Goal: Task Accomplishment & Management: Manage account settings

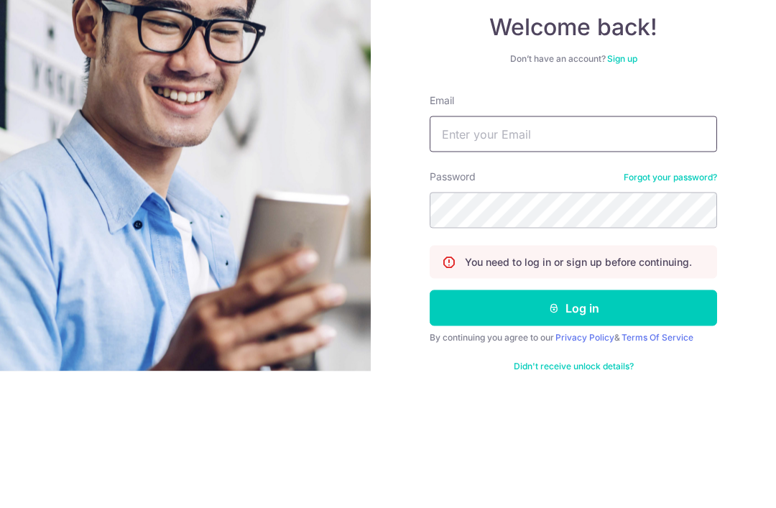
type input "[EMAIL_ADDRESS][DOMAIN_NAME]"
click at [573, 427] on button "Log in" at bounding box center [573, 445] width 287 height 36
click at [671, 427] on button "Log in" at bounding box center [573, 445] width 287 height 36
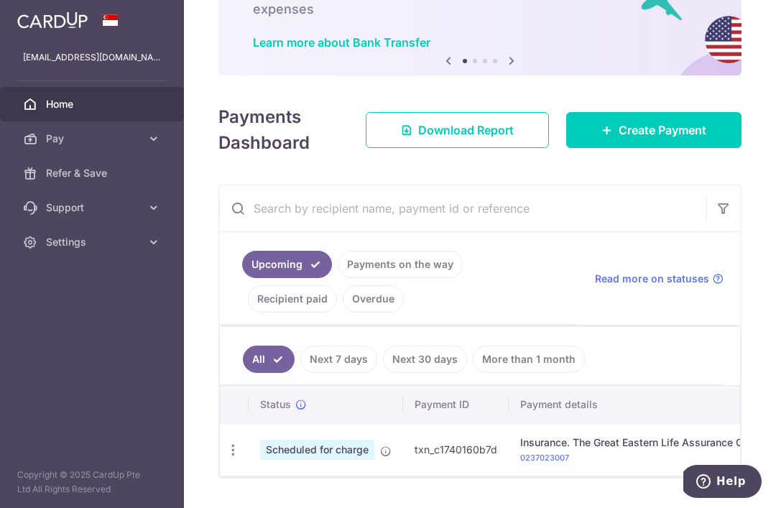
click at [520, 458] on p "0237023007" at bounding box center [643, 457] width 247 height 14
click at [226, 458] on icon "button" at bounding box center [233, 450] width 15 height 15
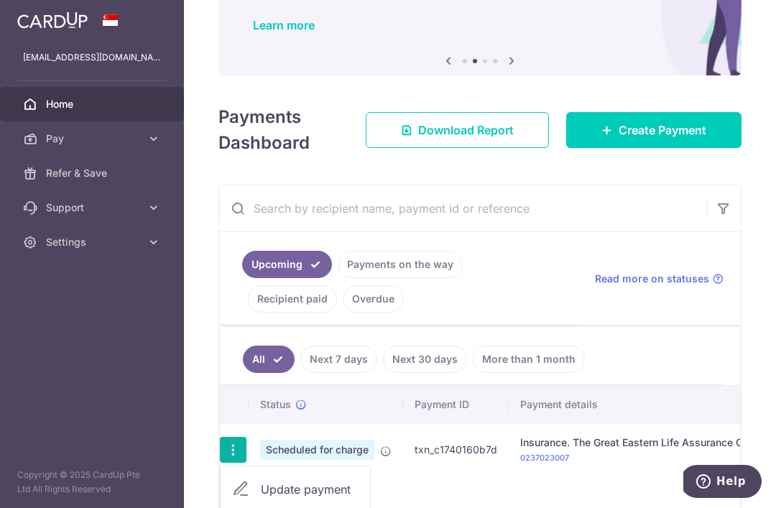
click at [261, 498] on span "Update payment" at bounding box center [310, 489] width 98 height 17
radio input "true"
type input "2,400.00"
type input "[DATE]"
type input "0237023007"
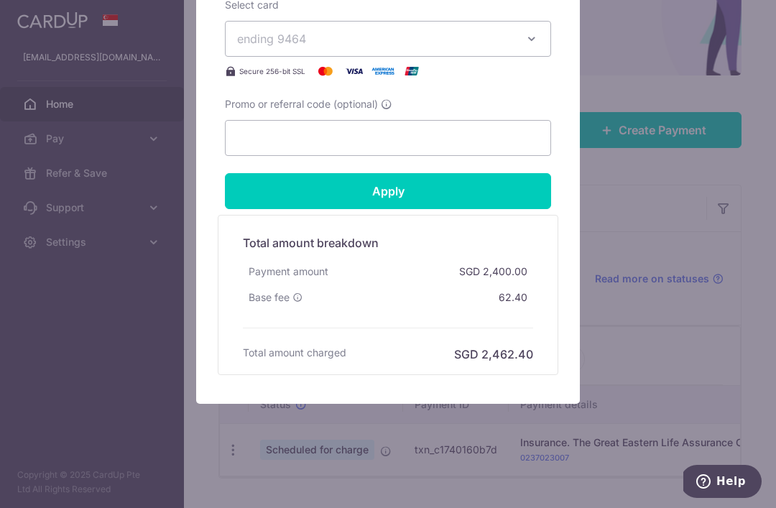
scroll to position [657, 0]
click at [41, 218] on div "Edit payment By clicking apply, you will make changes to all payments to The Gr…" at bounding box center [388, 254] width 776 height 508
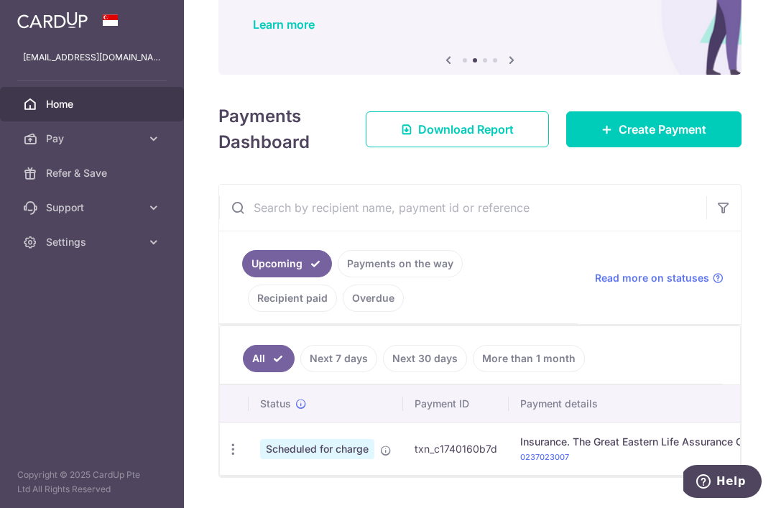
scroll to position [108, 0]
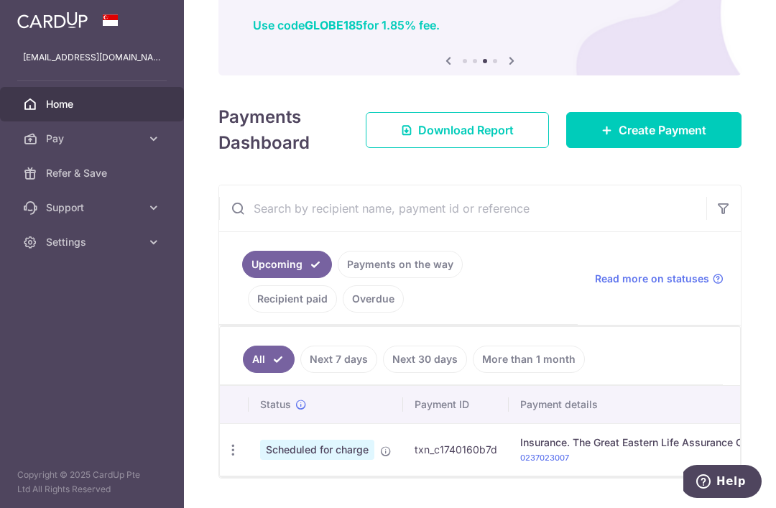
click at [226, 458] on icon "button" at bounding box center [233, 450] width 15 height 15
click at [212, 481] on div at bounding box center [388, 254] width 776 height 508
click at [211, 498] on div "× Pause Schedule Pause all future payments in this series Pause just this one p…" at bounding box center [480, 254] width 592 height 508
click at [210, 500] on div "× Pause Schedule Pause all future payments in this series Pause just this one p…" at bounding box center [480, 254] width 592 height 508
click at [226, 458] on icon "button" at bounding box center [233, 450] width 15 height 15
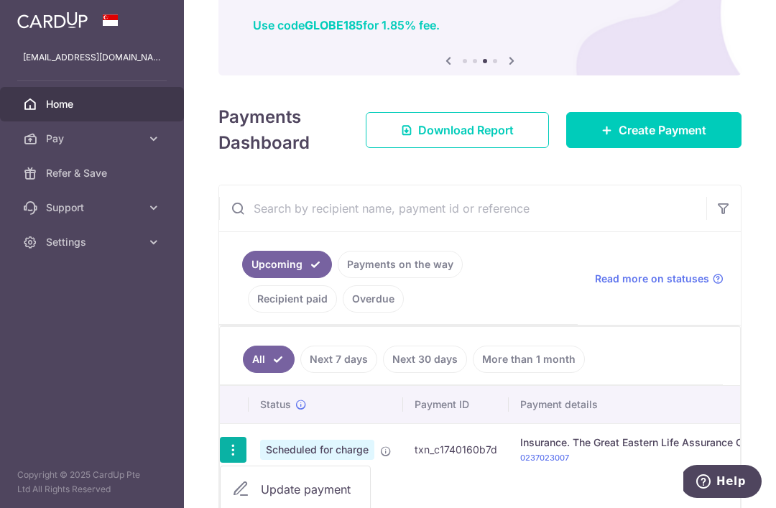
click at [261, 498] on span "Update payment" at bounding box center [310, 489] width 98 height 17
radio input "true"
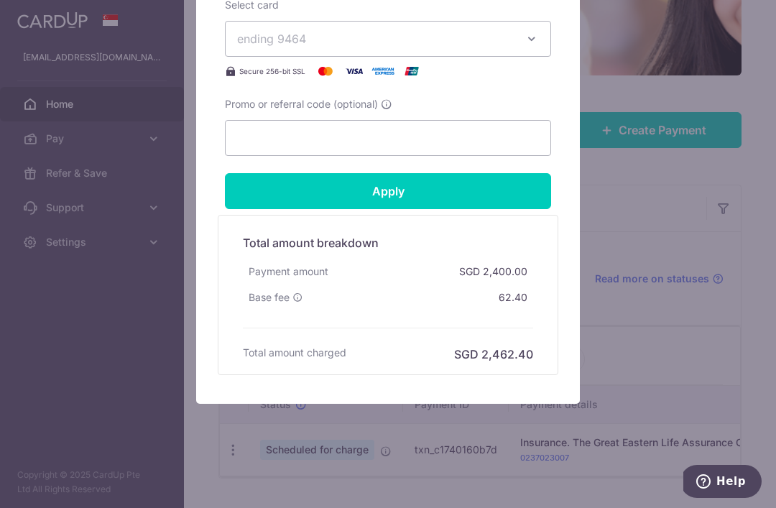
scroll to position [657, 0]
click at [104, 214] on div "Edit payment By clicking apply, you will make changes to all payments to The Gr…" at bounding box center [388, 254] width 776 height 508
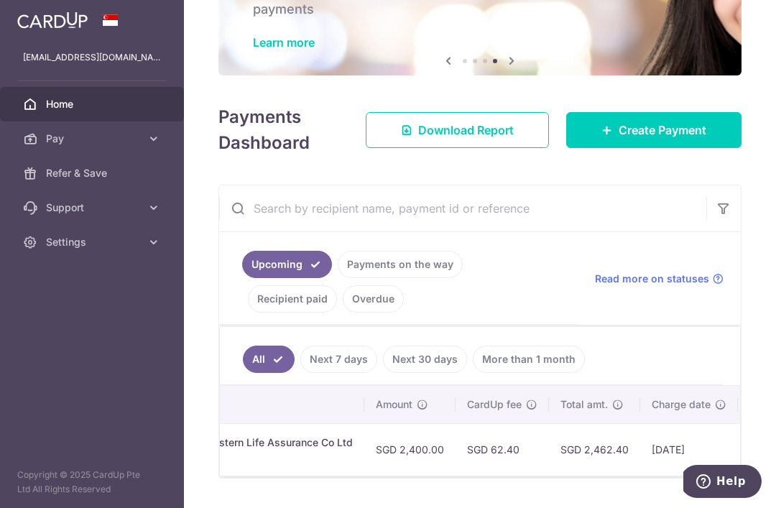
scroll to position [0, 413]
click at [457, 468] on td "SGD 62.40" at bounding box center [503, 449] width 93 height 52
click at [457, 463] on td "SGD 62.40" at bounding box center [503, 449] width 93 height 52
click at [0, 0] on icon "button" at bounding box center [0, 0] width 0 height 0
click at [57, 145] on span "Pay" at bounding box center [93, 138] width 95 height 14
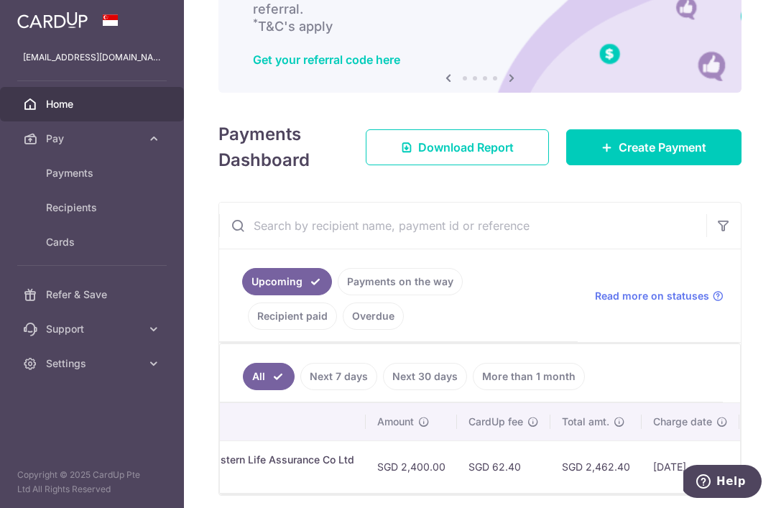
click at [62, 172] on span "Payments" at bounding box center [93, 173] width 95 height 14
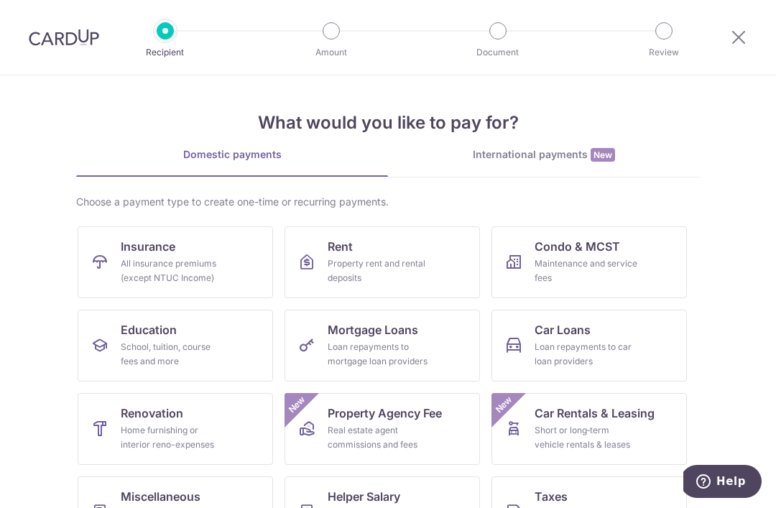
click at [46, 42] on img at bounding box center [64, 37] width 70 height 17
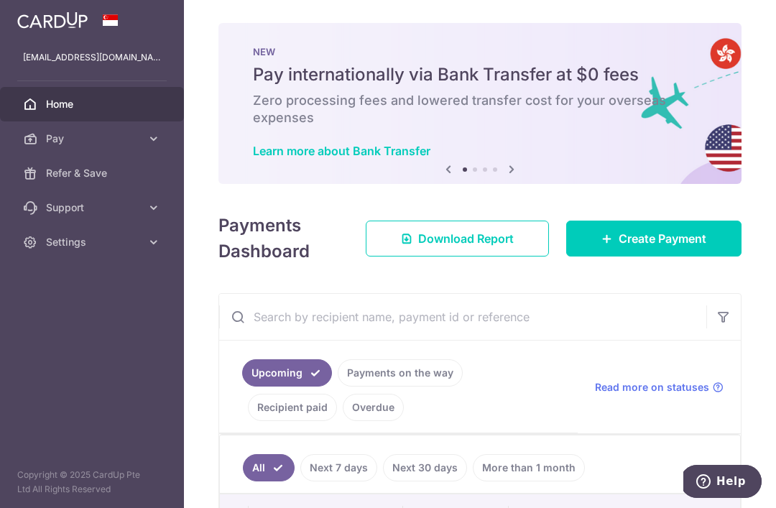
click at [0, 0] on icon "button" at bounding box center [0, 0] width 0 height 0
click at [68, 146] on link "Pay" at bounding box center [92, 138] width 184 height 34
click at [73, 212] on span "Recipients" at bounding box center [93, 207] width 95 height 14
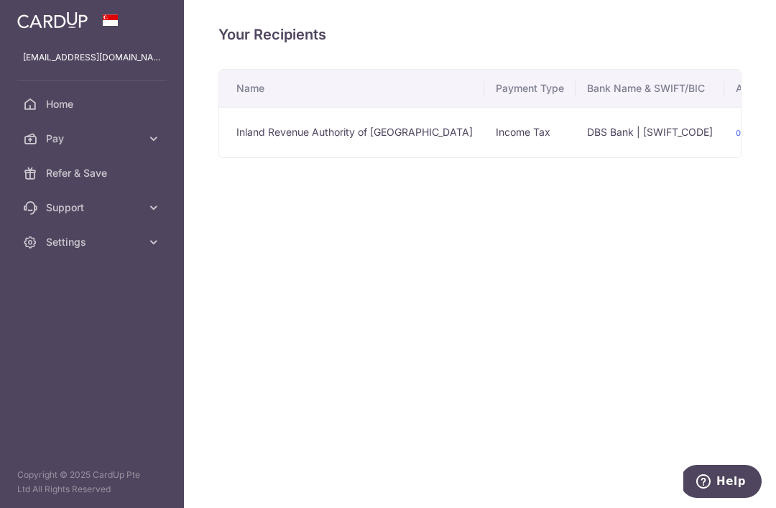
click at [0, 0] on icon "button" at bounding box center [0, 0] width 0 height 0
click at [65, 211] on span "Support" at bounding box center [93, 207] width 95 height 14
click at [61, 282] on span "Contact Us" at bounding box center [93, 276] width 95 height 14
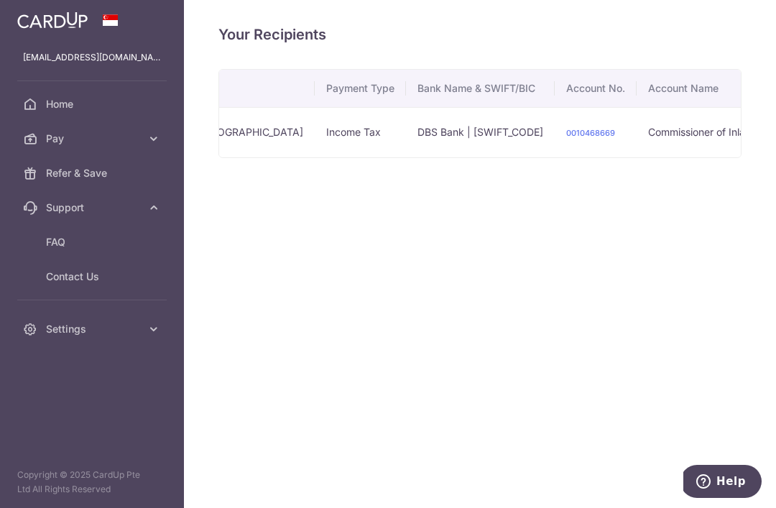
scroll to position [0, 169]
click at [85, 138] on span "Pay" at bounding box center [93, 138] width 95 height 14
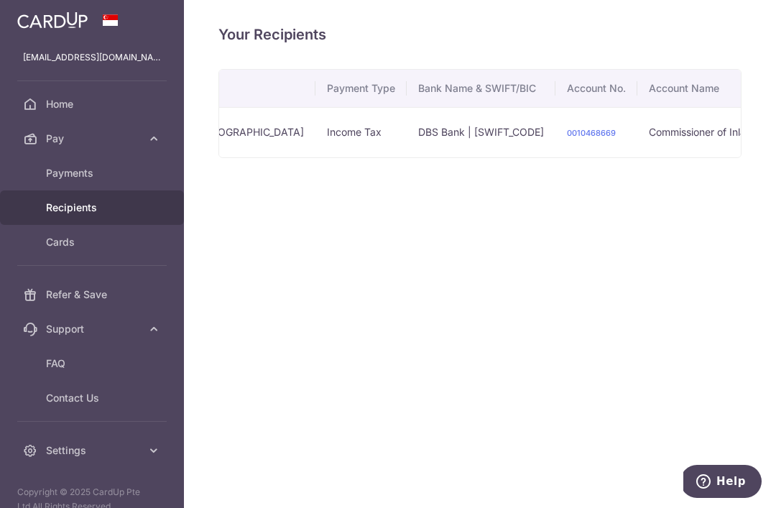
click at [75, 174] on span "Payments" at bounding box center [93, 173] width 95 height 14
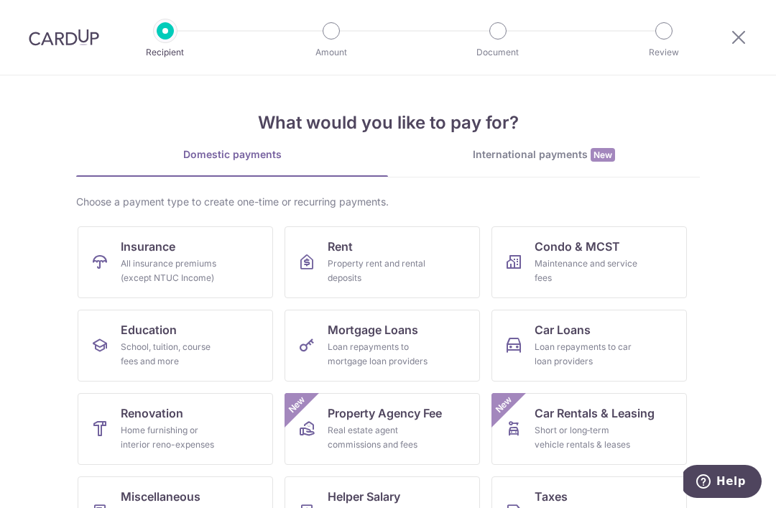
click at [527, 144] on div "What would you like to pay for? Domestic payments International payments New Ch…" at bounding box center [388, 359] width 624 height 568
click at [525, 167] on link "International payments New" at bounding box center [544, 161] width 312 height 29
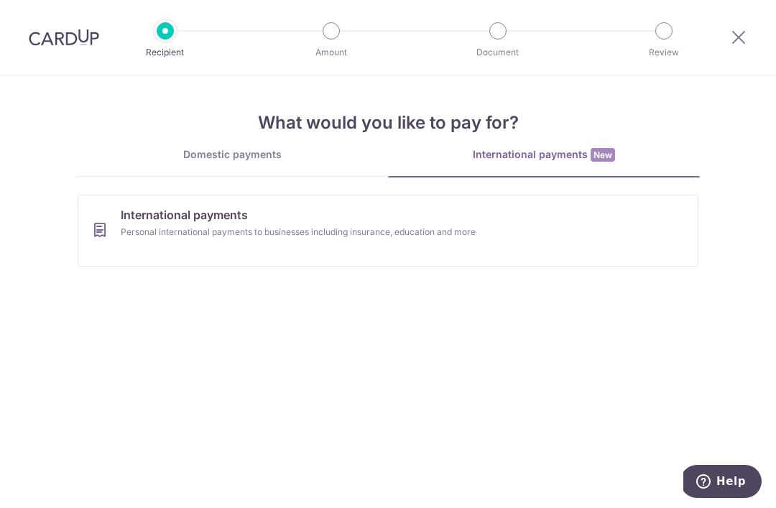
click at [213, 158] on div "Domestic payments" at bounding box center [232, 154] width 312 height 14
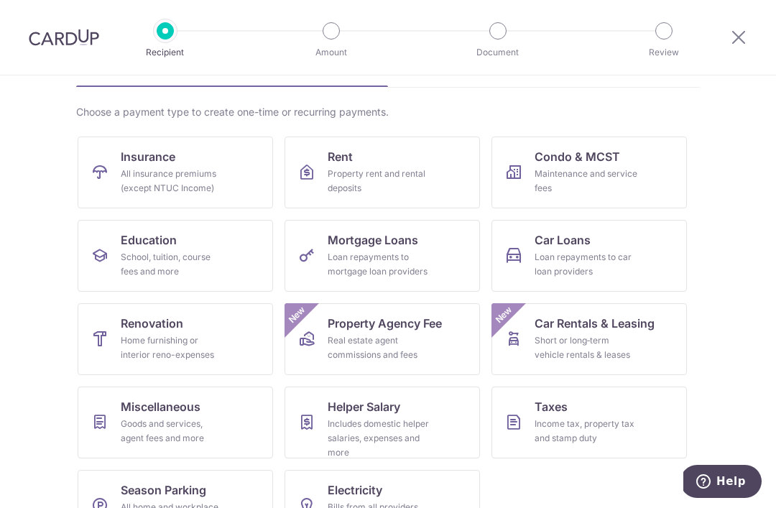
scroll to position [89, 0]
click at [736, 35] on icon at bounding box center [738, 37] width 17 height 18
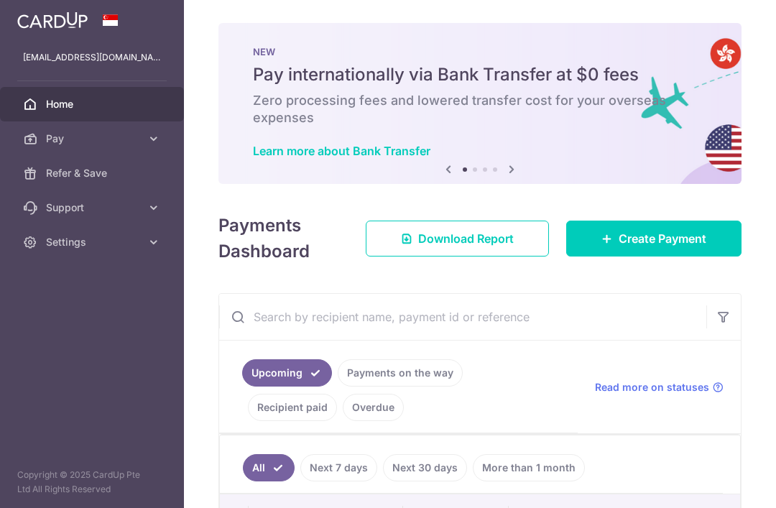
click at [0, 0] on icon "button" at bounding box center [0, 0] width 0 height 0
click at [67, 139] on span "Pay" at bounding box center [93, 138] width 95 height 14
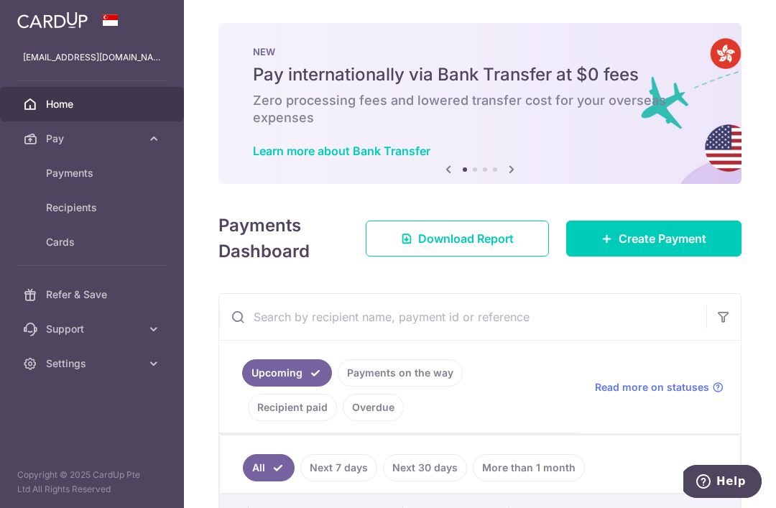
click at [62, 246] on span "Cards" at bounding box center [93, 242] width 95 height 14
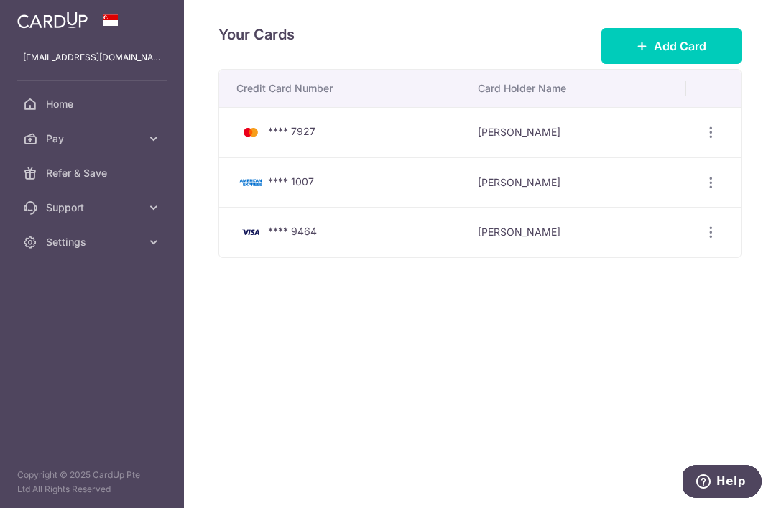
click at [710, 140] on icon "button" at bounding box center [710, 132] width 15 height 15
click at [618, 216] on span "Delete" at bounding box center [662, 206] width 98 height 17
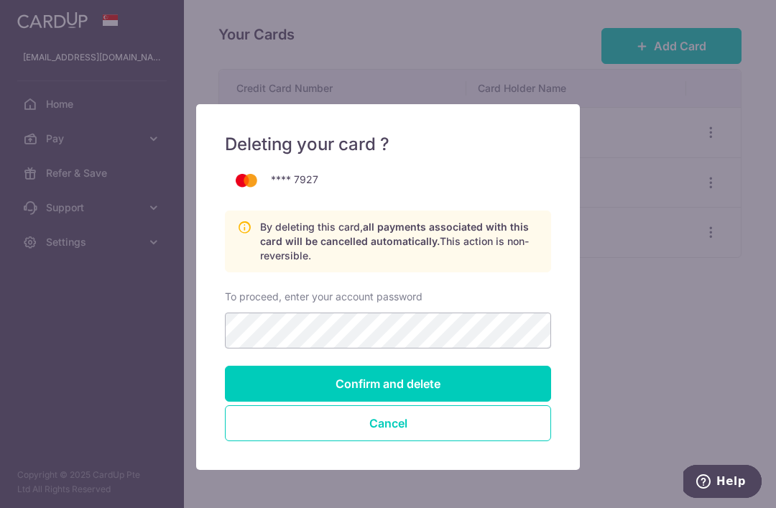
click at [320, 388] on input "Confirm and delete" at bounding box center [388, 384] width 326 height 36
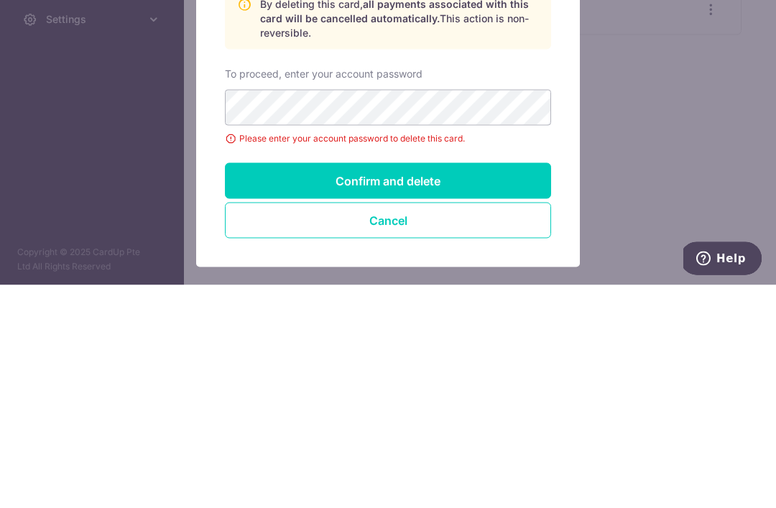
scroll to position [46, 0]
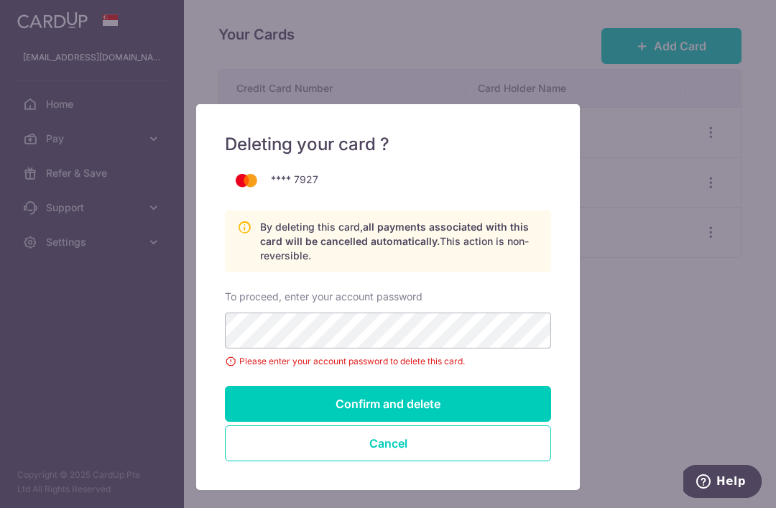
click at [500, 402] on input "Confirm and delete" at bounding box center [388, 404] width 326 height 36
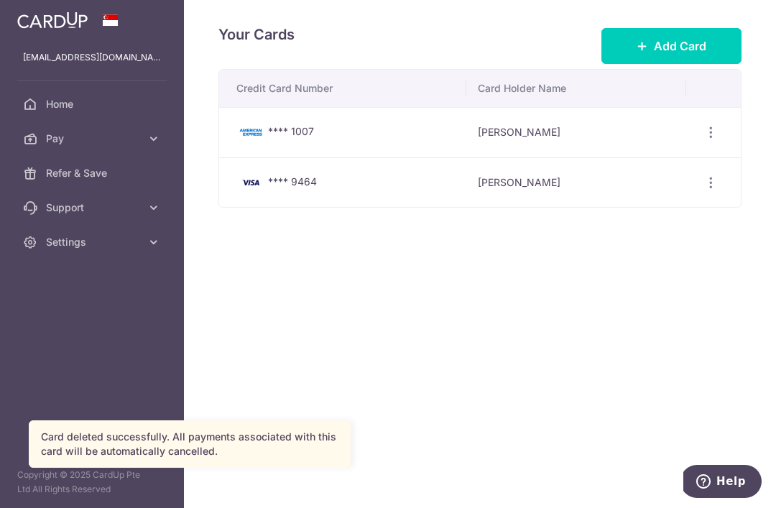
click at [711, 140] on icon "button" at bounding box center [710, 132] width 15 height 15
click at [649, 216] on span "Delete" at bounding box center [662, 206] width 98 height 17
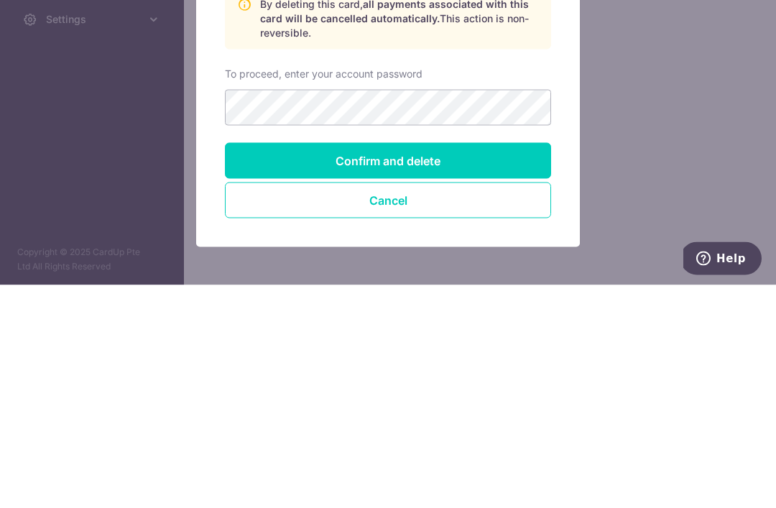
scroll to position [46, 0]
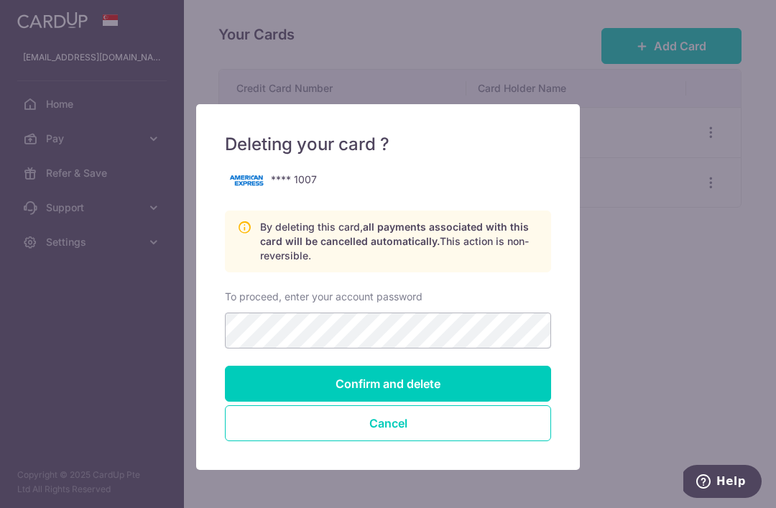
click at [478, 385] on input "Confirm and delete" at bounding box center [388, 384] width 326 height 36
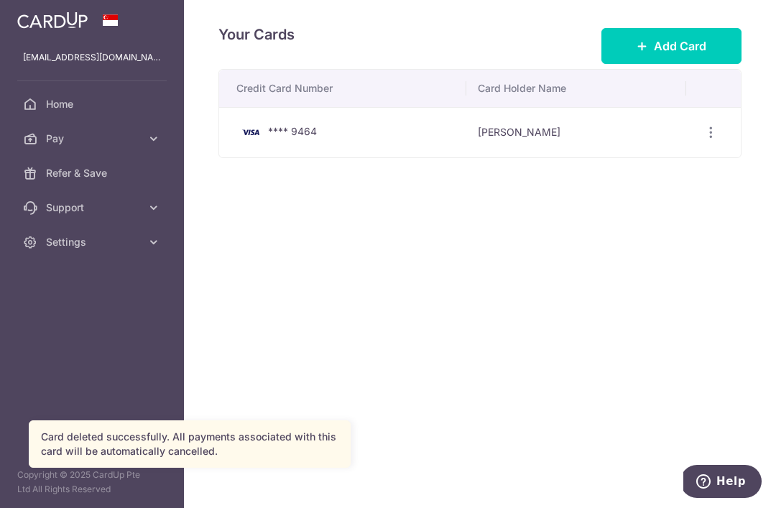
click at [708, 140] on icon "button" at bounding box center [710, 132] width 15 height 15
click at [659, 216] on span "Delete" at bounding box center [662, 206] width 98 height 17
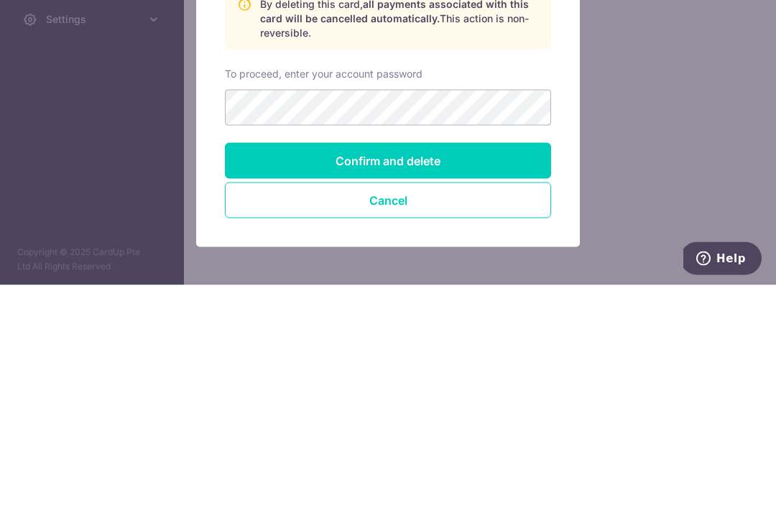
scroll to position [46, 0]
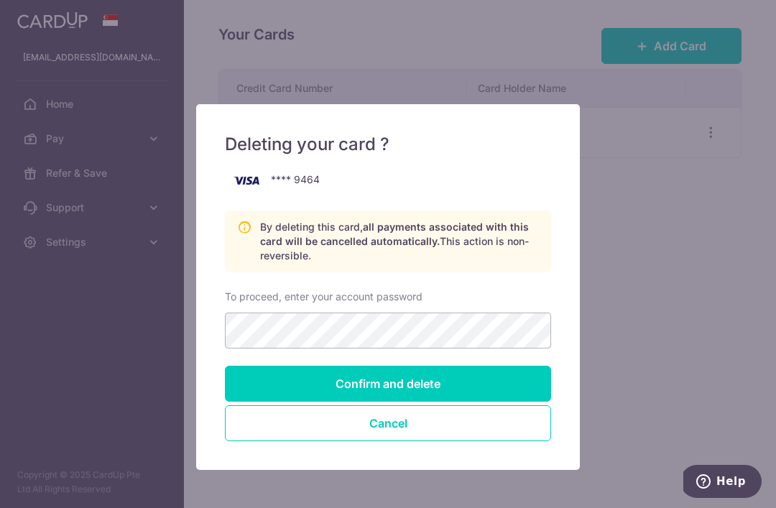
click at [449, 382] on input "Confirm and delete" at bounding box center [388, 384] width 326 height 36
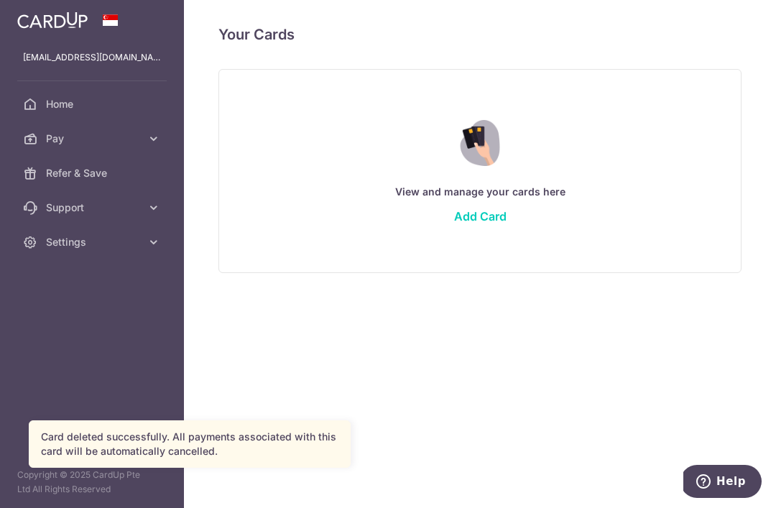
click at [0, 0] on icon "button" at bounding box center [0, 0] width 0 height 0
click at [59, 137] on span "Pay" at bounding box center [93, 138] width 95 height 14
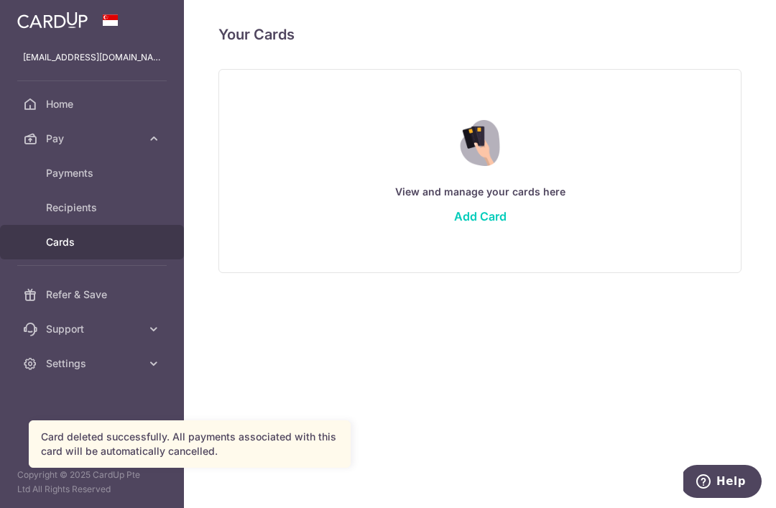
click at [68, 176] on span "Payments" at bounding box center [93, 173] width 95 height 14
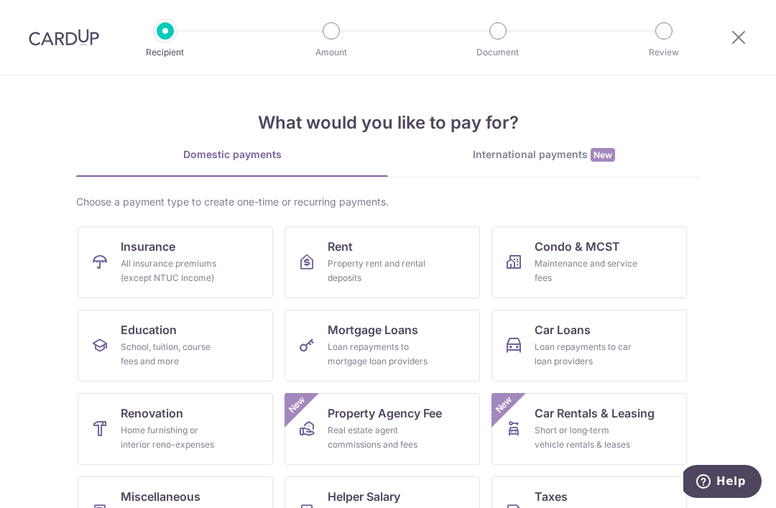
click at [741, 34] on icon at bounding box center [738, 37] width 17 height 18
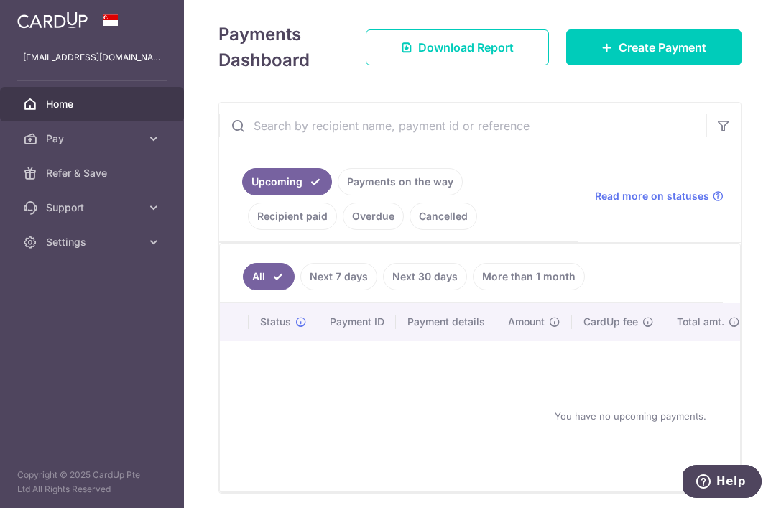
scroll to position [189, 0]
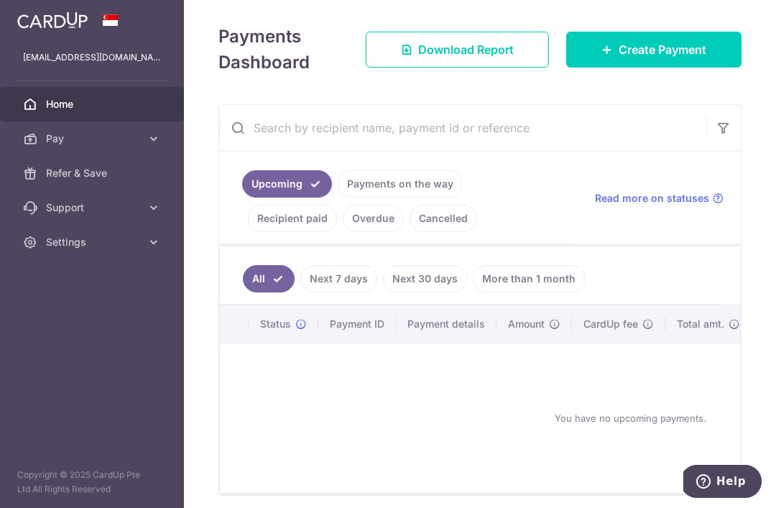
click at [463, 205] on link "Cancelled" at bounding box center [443, 218] width 68 height 27
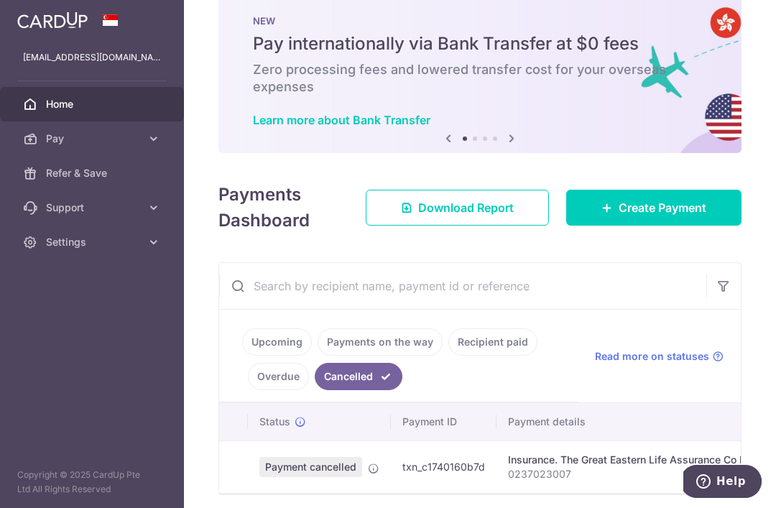
scroll to position [30, 0]
